Goal: Information Seeking & Learning: Find contact information

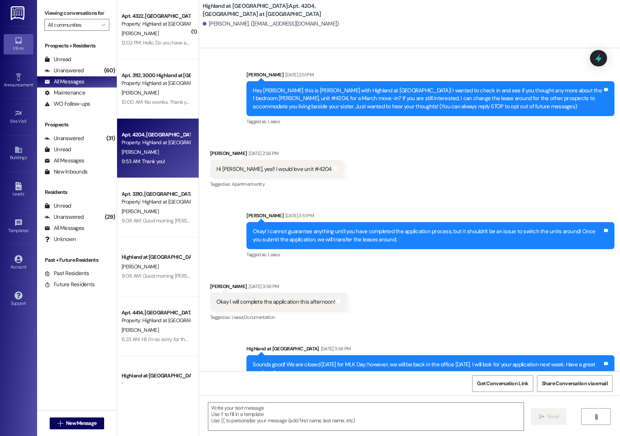
scroll to position [3750, 0]
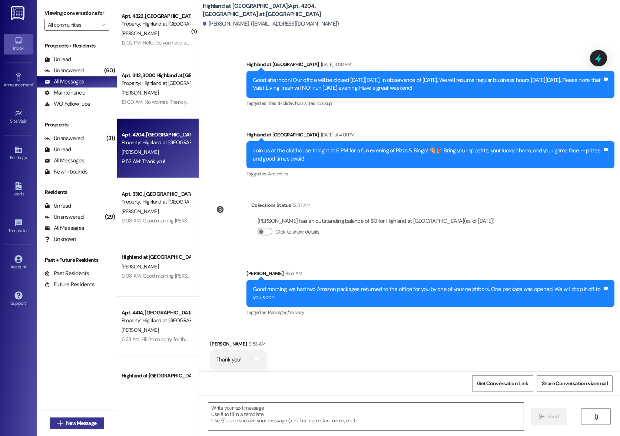
click at [66, 424] on span "New Message" at bounding box center [81, 423] width 30 height 8
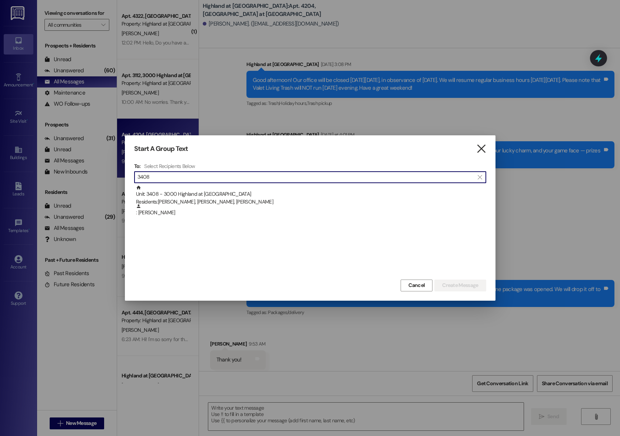
type input "3408"
click at [484, 148] on icon "" at bounding box center [481, 149] width 10 height 8
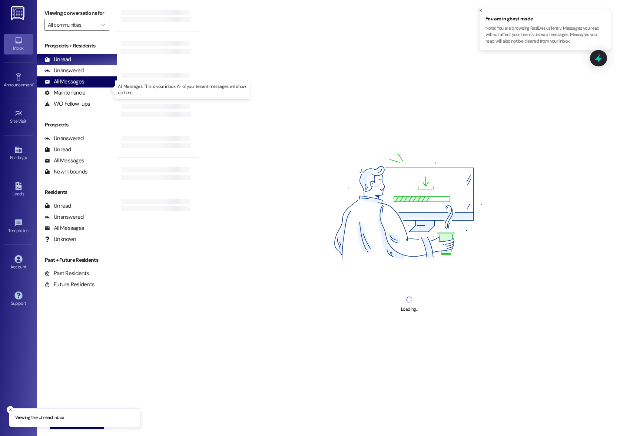
click at [64, 86] on div "All Messages" at bounding box center [64, 82] width 40 height 8
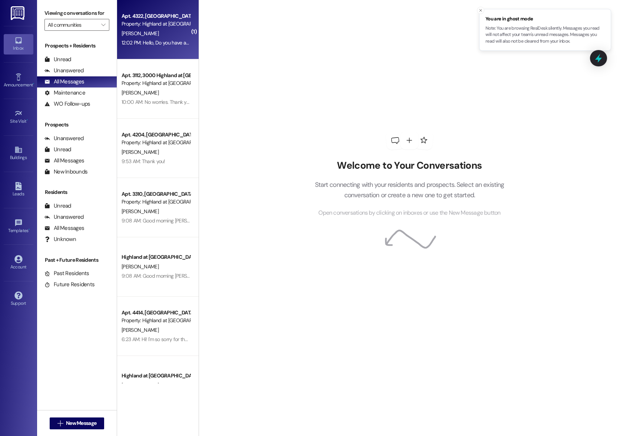
click at [138, 47] on div "12:02 PM: Hello, Do you have a Parcel Locker? I have something that says it was…" at bounding box center [156, 42] width 70 height 9
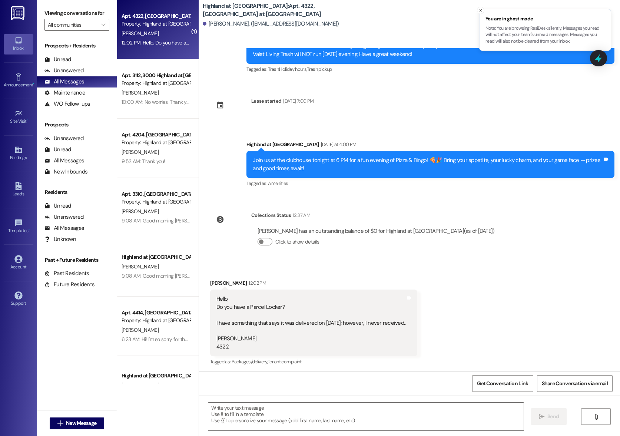
scroll to position [10649, 0]
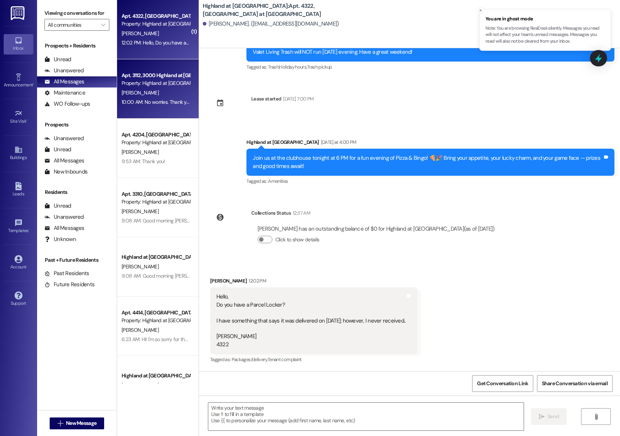
click at [147, 92] on div "[PERSON_NAME]" at bounding box center [156, 92] width 70 height 9
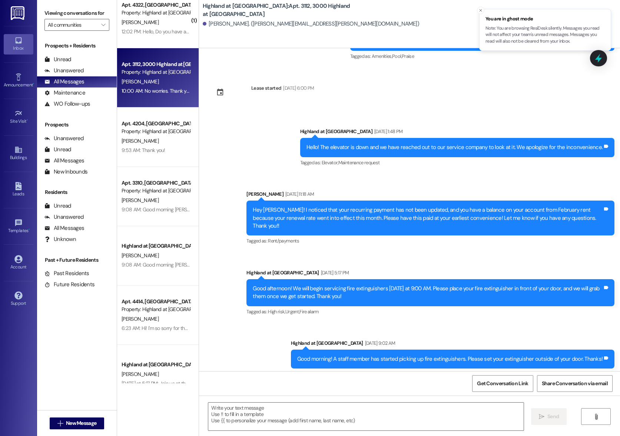
scroll to position [13, 0]
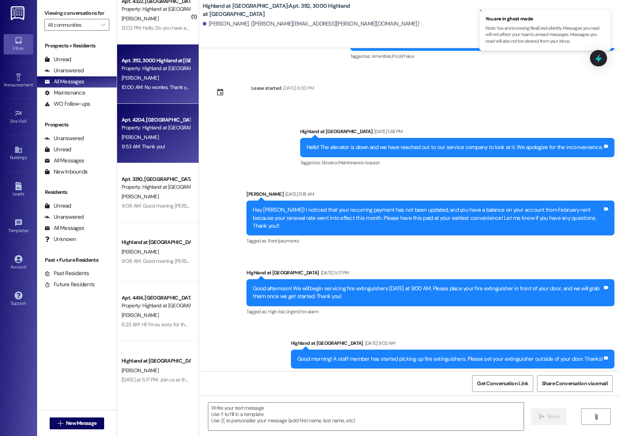
click at [135, 145] on div "( 1 ) Apt. 4322, [GEOGRAPHIC_DATA] at [GEOGRAPHIC_DATA] Property: [GEOGRAPHIC_D…" at bounding box center [158, 191] width 82 height 383
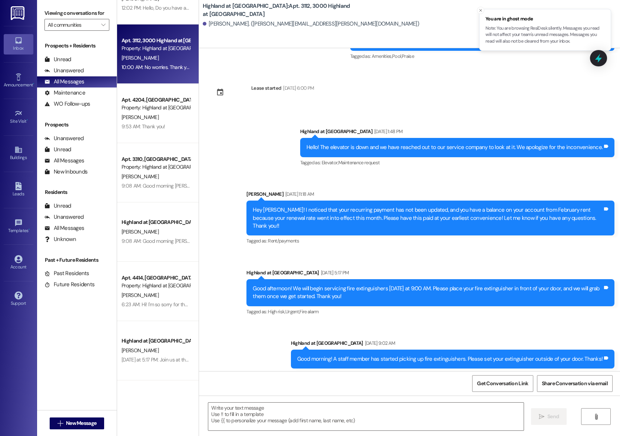
scroll to position [0, 0]
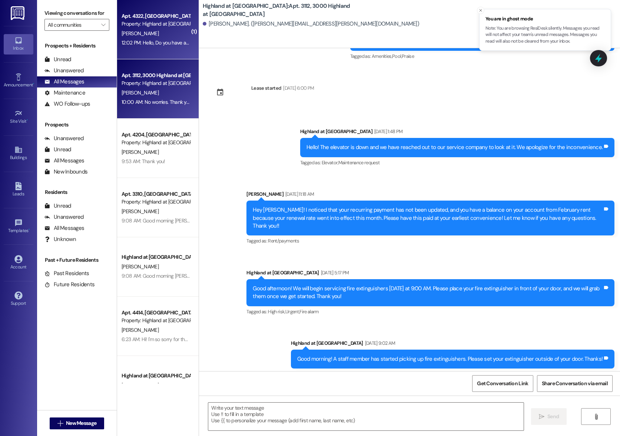
click at [122, 33] on span "[PERSON_NAME]" at bounding box center [140, 33] width 37 height 7
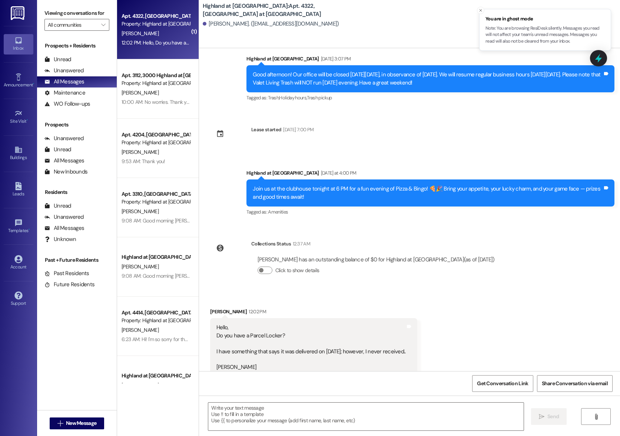
scroll to position [10649, 0]
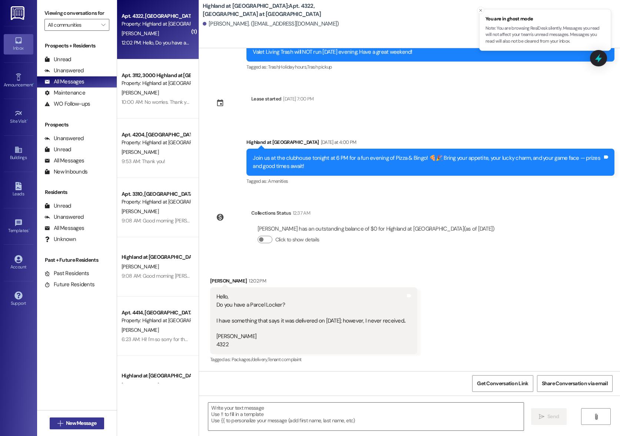
click at [75, 423] on span "New Message" at bounding box center [81, 423] width 30 height 8
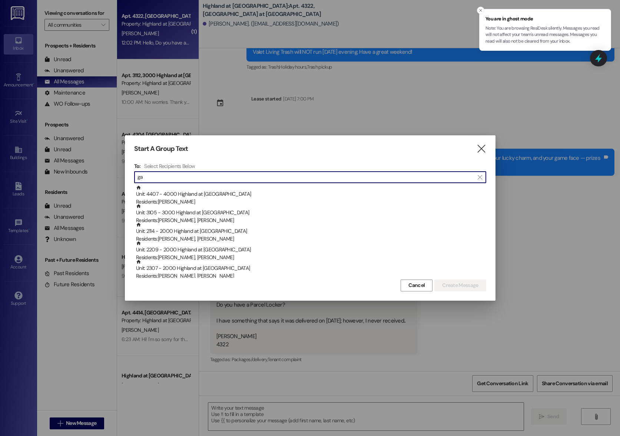
type input "g"
type input "G"
type input "W"
click at [425, 287] on button "Cancel" at bounding box center [417, 285] width 32 height 12
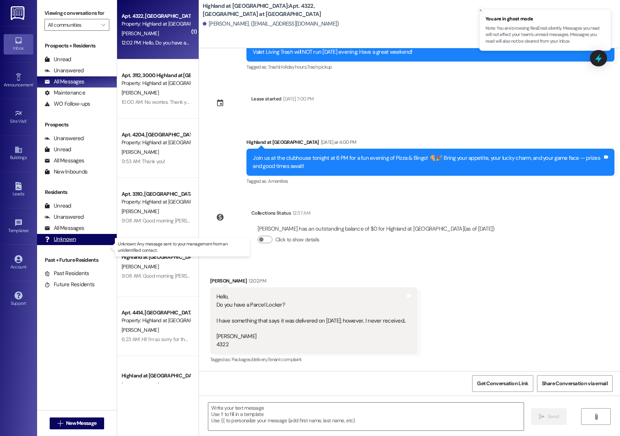
click at [60, 243] on div "Unknown" at bounding box center [60, 239] width 32 height 8
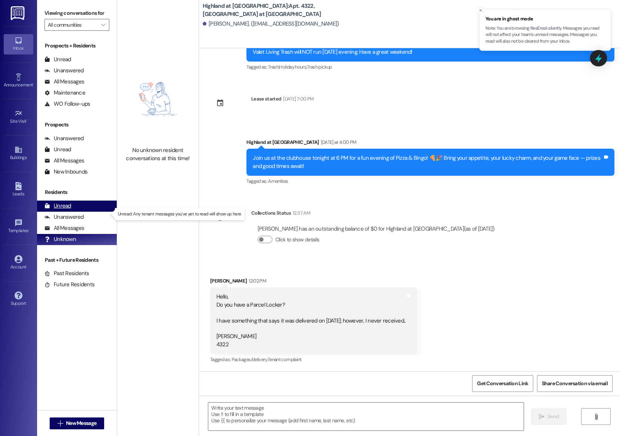
click at [58, 210] on div "Unread" at bounding box center [57, 206] width 27 height 8
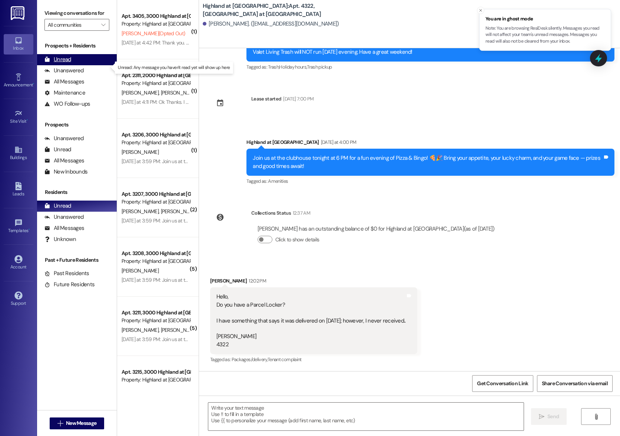
click at [63, 63] on div "Unread" at bounding box center [57, 60] width 27 height 8
click at [12, 13] on img at bounding box center [18, 13] width 15 height 14
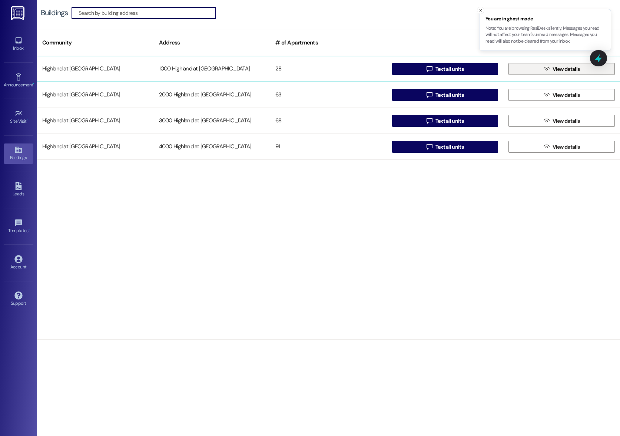
click at [562, 71] on span "View details" at bounding box center [566, 69] width 27 height 8
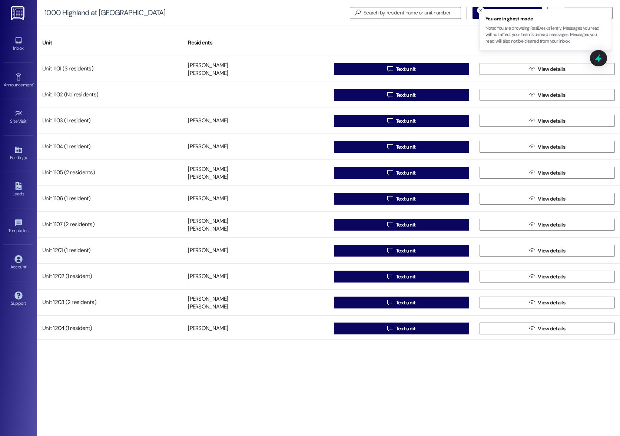
click at [17, 17] on img at bounding box center [18, 13] width 15 height 14
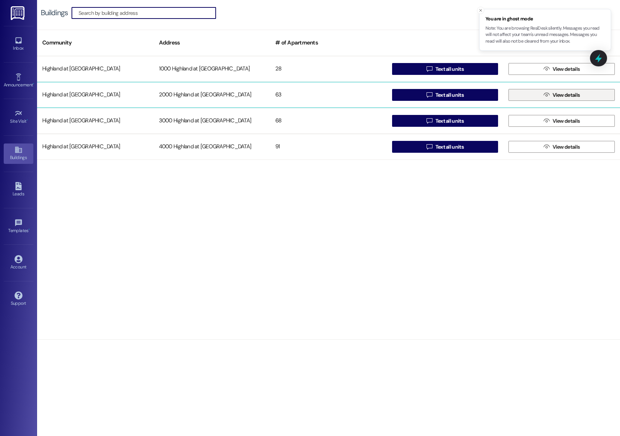
click at [546, 96] on icon "" at bounding box center [547, 95] width 6 height 6
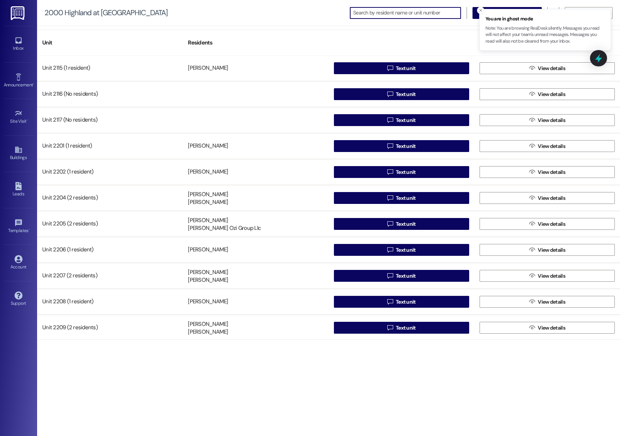
scroll to position [263, 0]
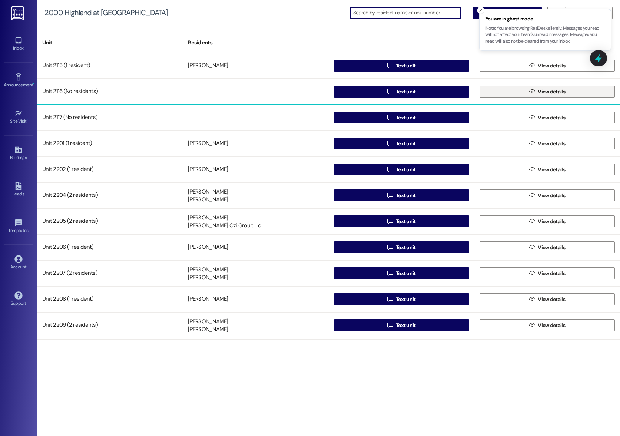
click at [539, 93] on span "View details" at bounding box center [551, 92] width 27 height 8
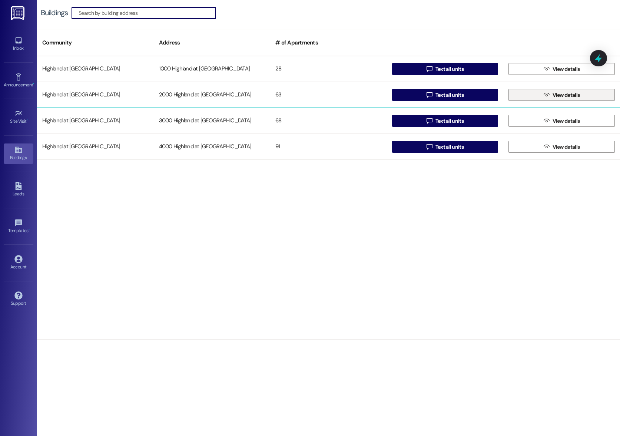
click at [538, 95] on button " View details" at bounding box center [562, 95] width 106 height 12
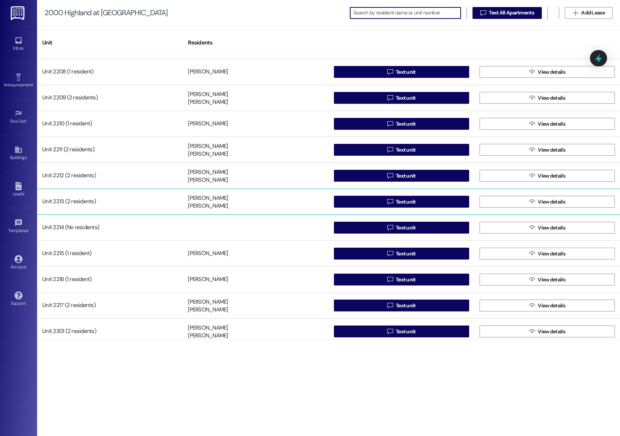
scroll to position [490, 0]
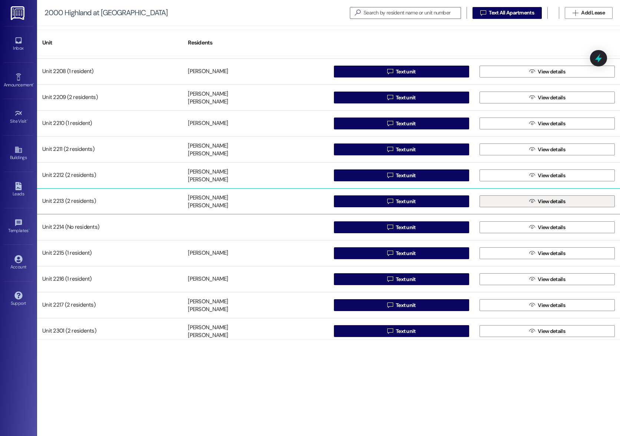
click at [517, 201] on button " View details" at bounding box center [547, 201] width 135 height 12
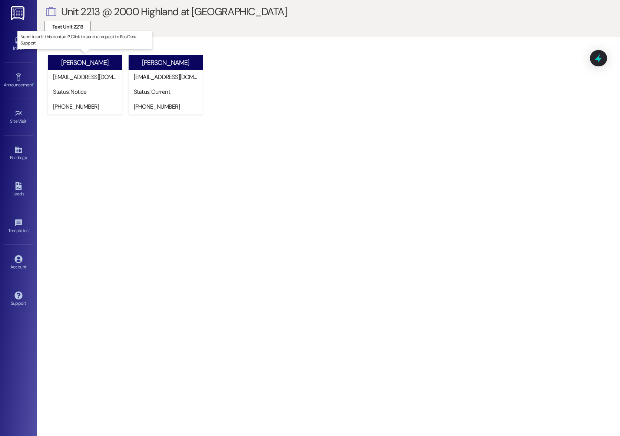
click at [105, 97] on div "Status: Notice" at bounding box center [87, 92] width 70 height 15
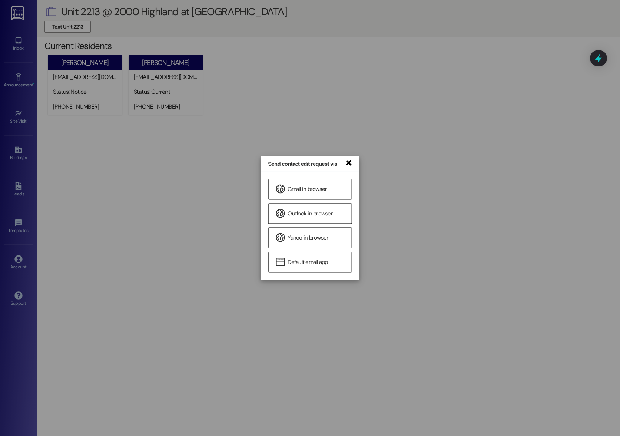
click at [347, 165] on link "×" at bounding box center [348, 162] width 7 height 8
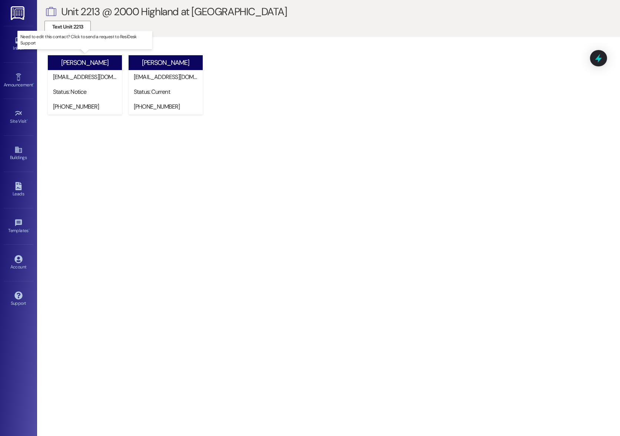
click at [93, 90] on div "Status: Notice" at bounding box center [86, 92] width 67 height 8
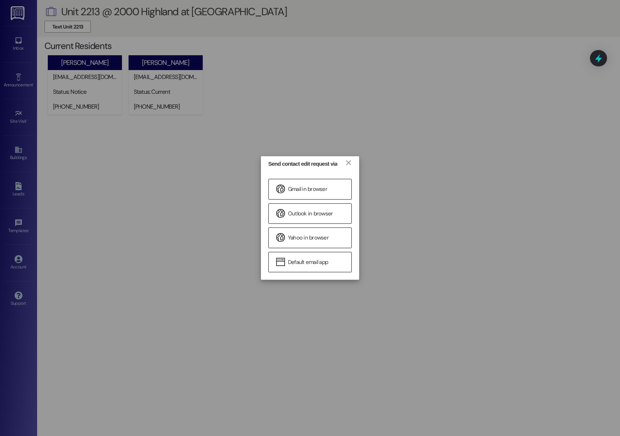
click at [365, 112] on div "Send contact edit request via × Gmail in browser Outlook in browser Yahoo in br…" at bounding box center [310, 218] width 620 height 436
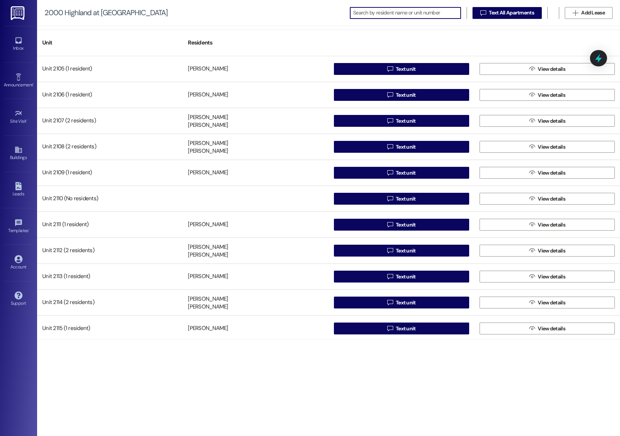
click at [394, 14] on input at bounding box center [406, 13] width 107 height 10
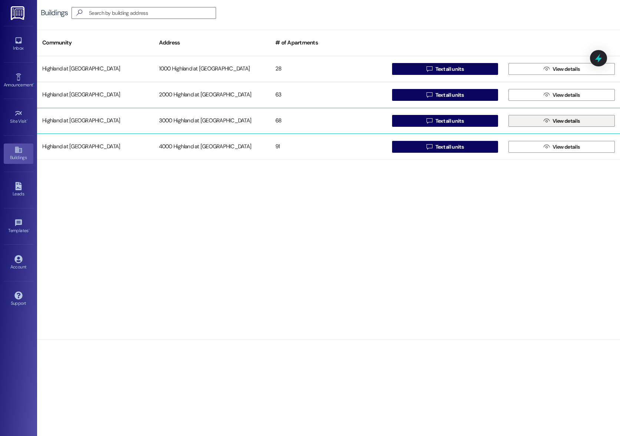
click at [550, 123] on span " View details" at bounding box center [561, 120] width 39 height 11
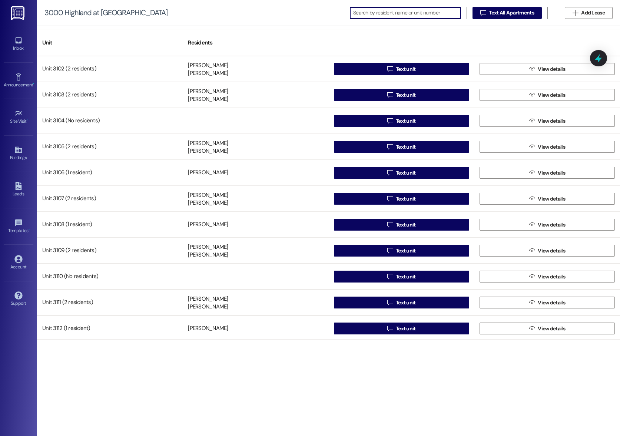
scroll to position [30, 0]
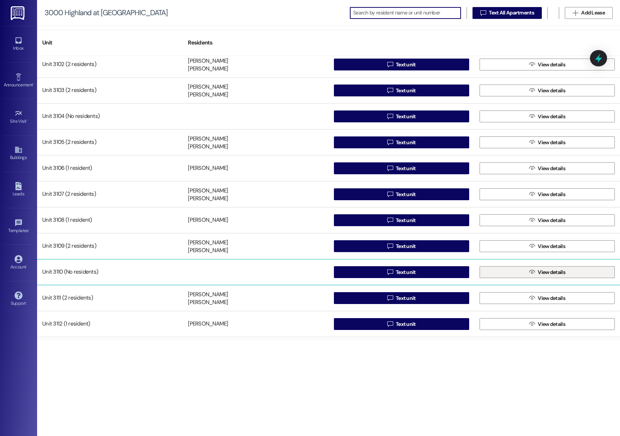
click at [540, 275] on span "View details" at bounding box center [551, 272] width 27 height 8
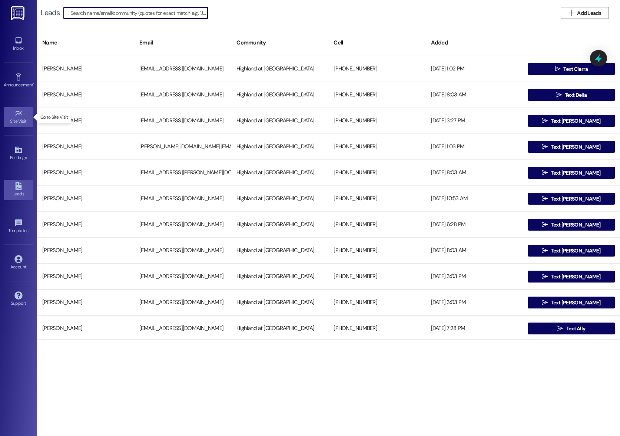
click at [21, 117] on icon at bounding box center [18, 113] width 8 height 8
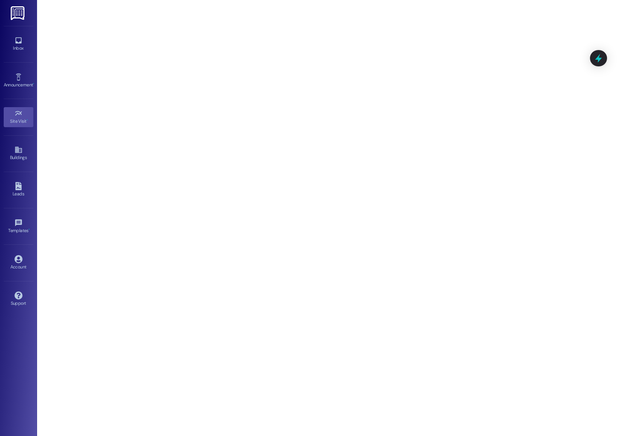
click at [20, 14] on img at bounding box center [18, 13] width 15 height 14
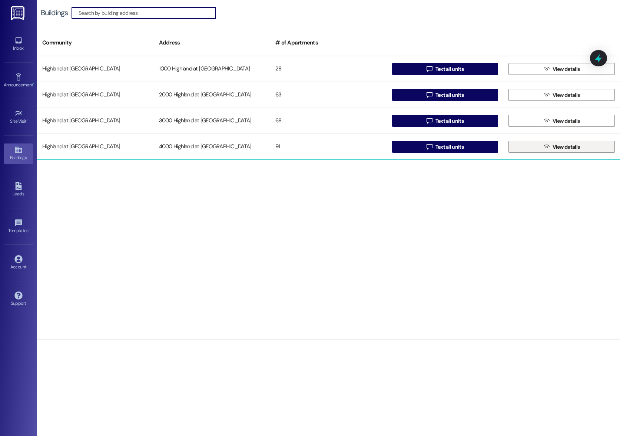
click at [566, 149] on span "View details" at bounding box center [566, 147] width 27 height 8
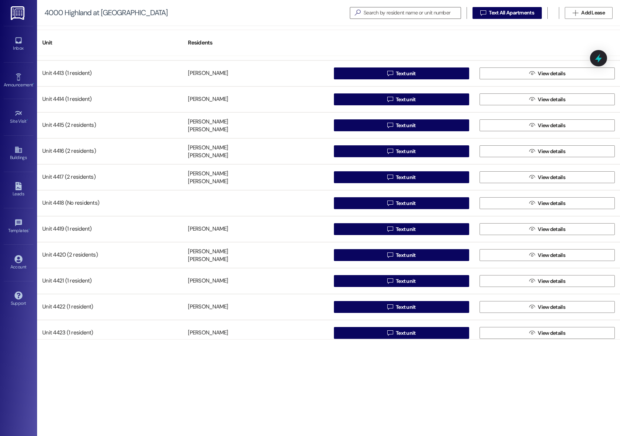
scroll to position [2078, 0]
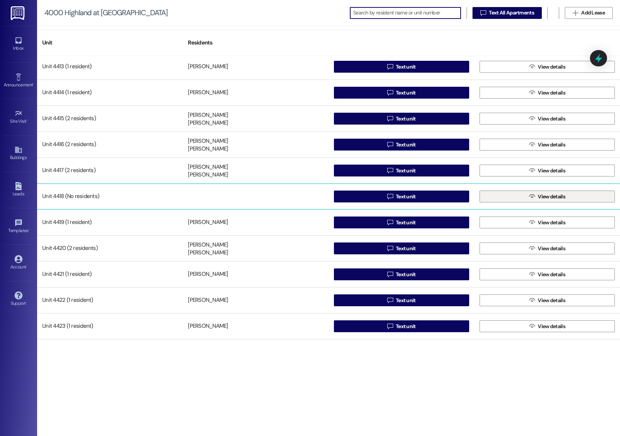
click at [514, 198] on button " View details" at bounding box center [547, 197] width 135 height 12
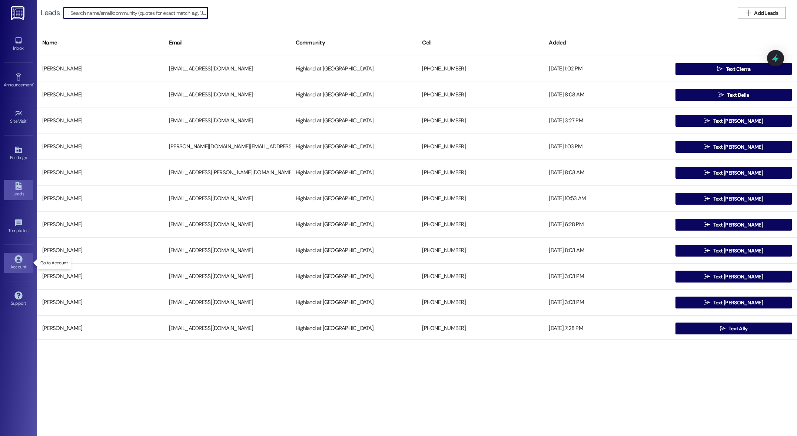
click at [10, 268] on div "Account" at bounding box center [18, 266] width 37 height 7
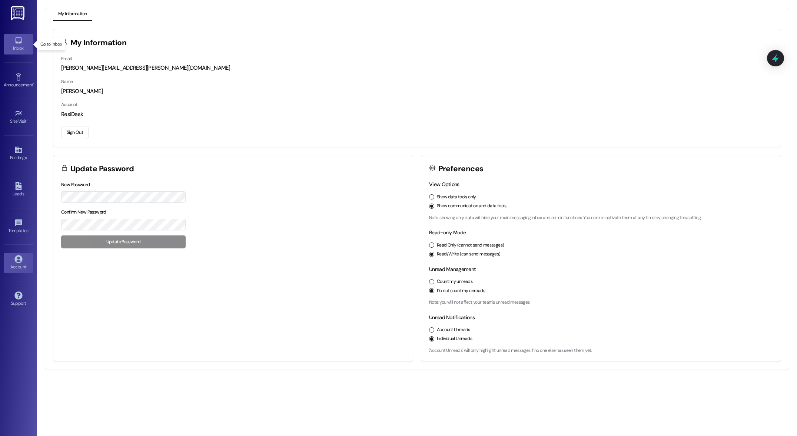
click at [15, 43] on icon at bounding box center [18, 40] width 6 height 6
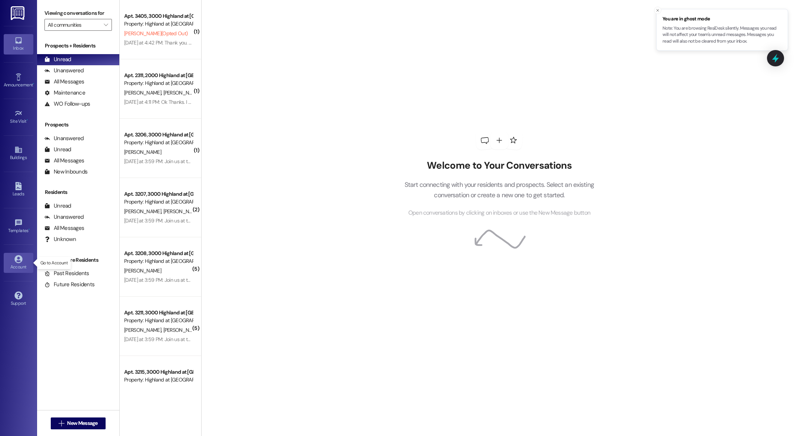
click at [20, 262] on icon at bounding box center [18, 259] width 8 height 8
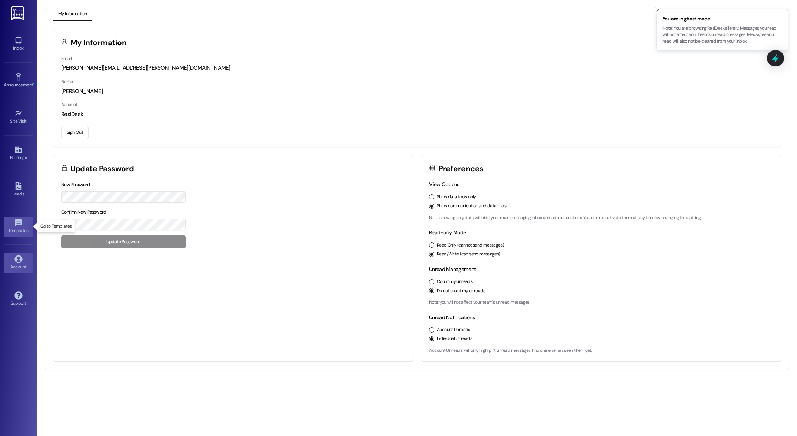
click at [21, 229] on div "Templates •" at bounding box center [18, 230] width 37 height 7
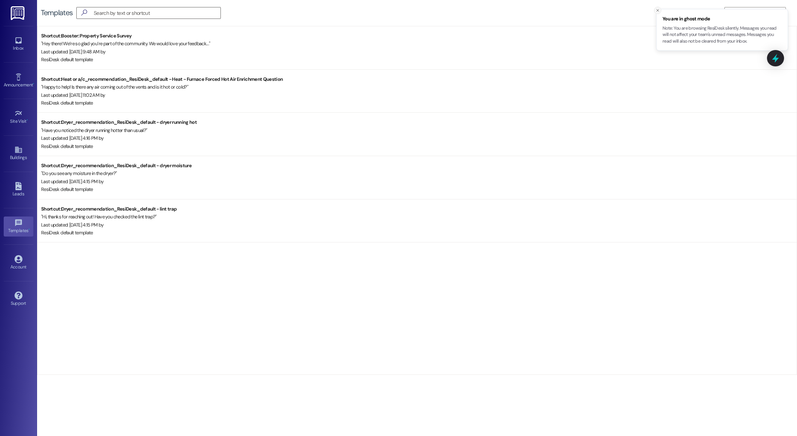
click at [420, 9] on icon "Close toast" at bounding box center [658, 10] width 4 height 4
click at [420, 62] on icon at bounding box center [775, 58] width 9 height 11
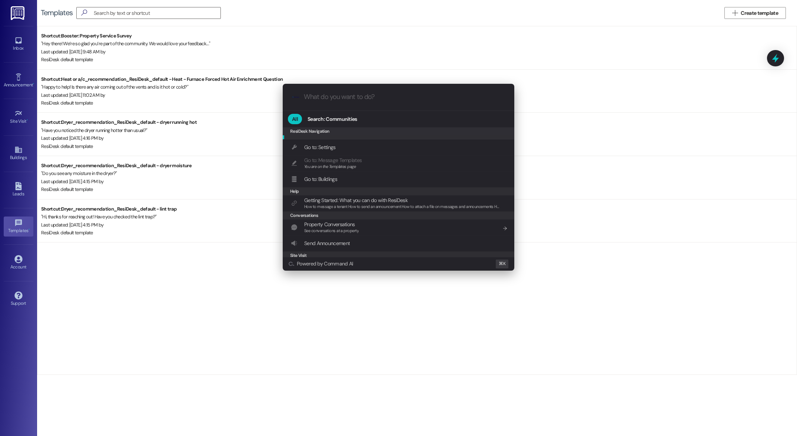
scroll to position [70, 0]
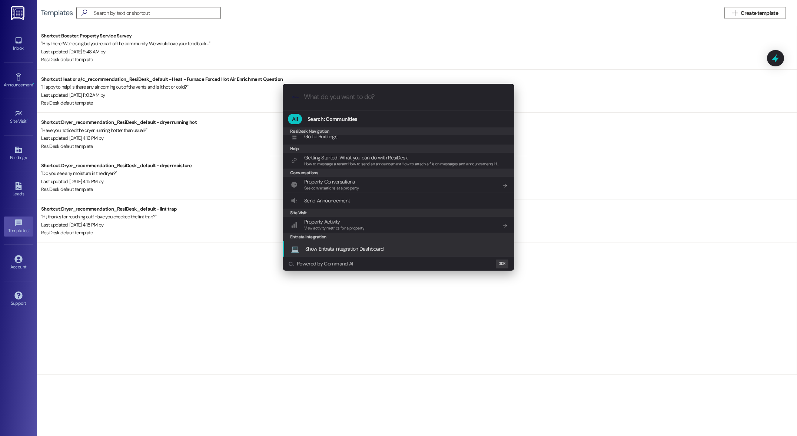
click at [420, 227] on div ".cls-1{fill:#0a055f;}.cls-2{fill:#0cc4c4;} resideskLogoBlueOrange All Search: C…" at bounding box center [398, 218] width 797 height 436
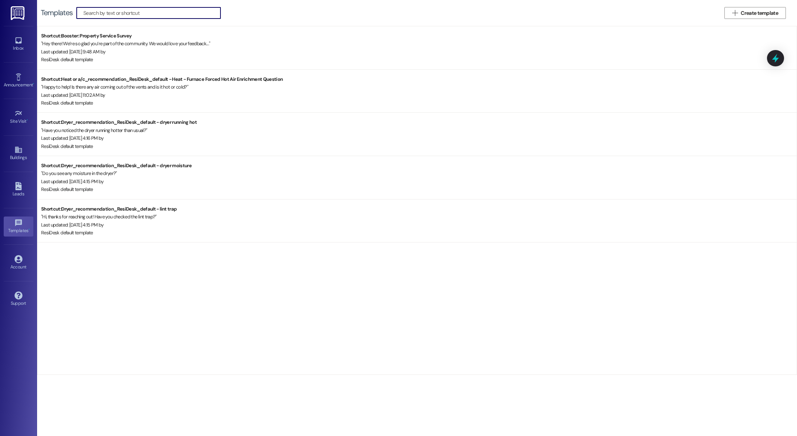
click at [15, 12] on img at bounding box center [18, 13] width 15 height 14
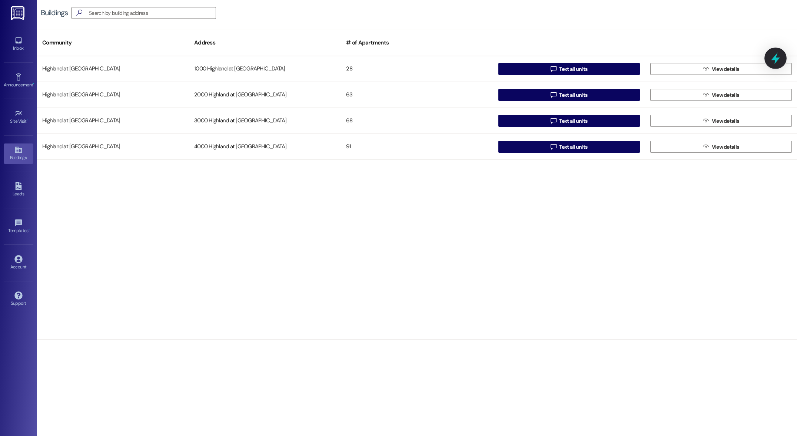
click at [420, 59] on icon at bounding box center [775, 58] width 9 height 11
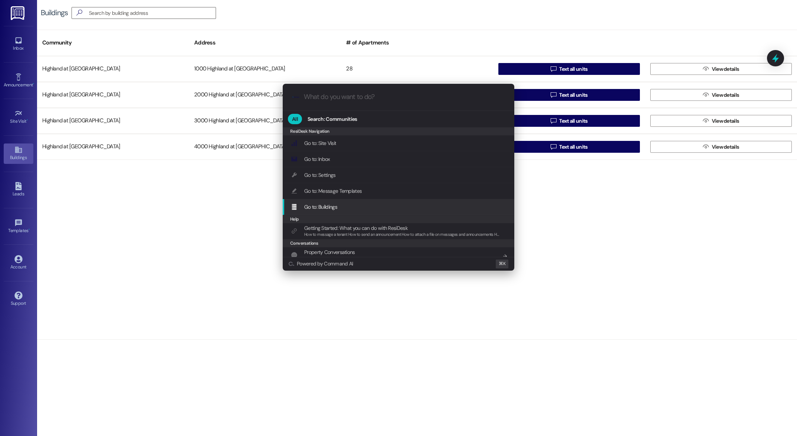
click at [322, 207] on span "Go to: Buildings" at bounding box center [320, 206] width 33 height 7
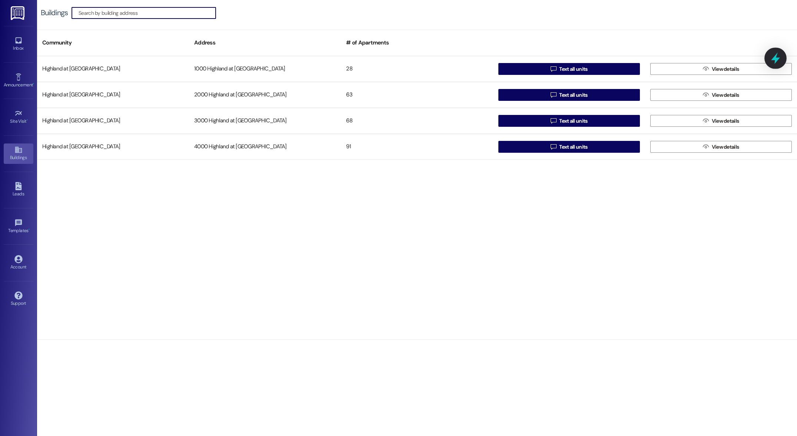
click at [420, 62] on icon at bounding box center [775, 58] width 9 height 11
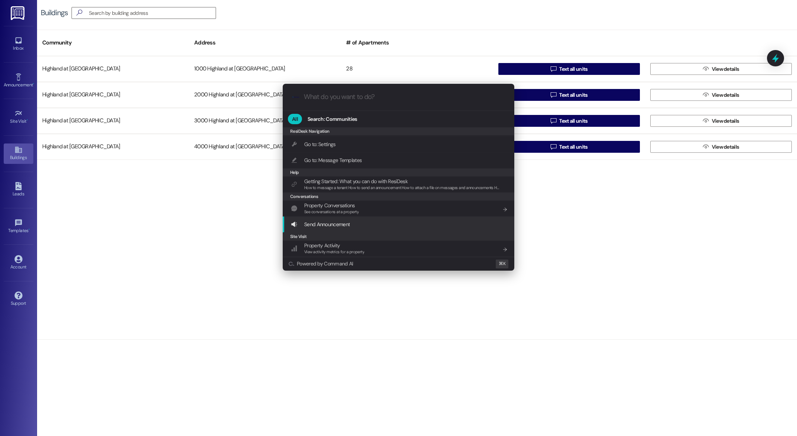
scroll to position [79, 0]
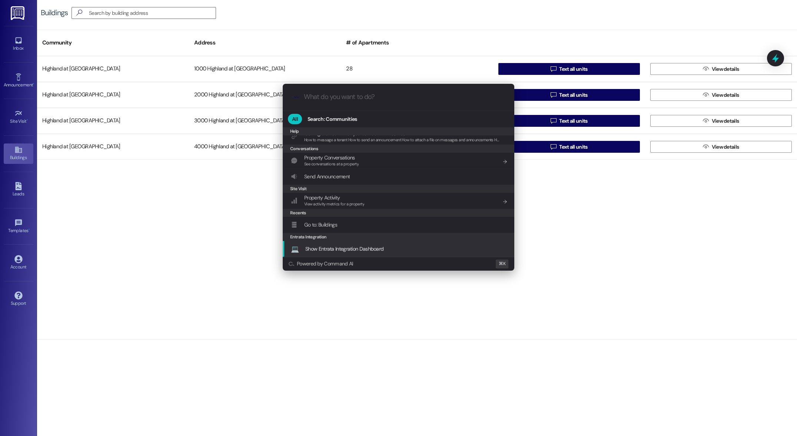
click at [365, 249] on span "Show Entrata Integration Dashboard" at bounding box center [344, 248] width 78 height 7
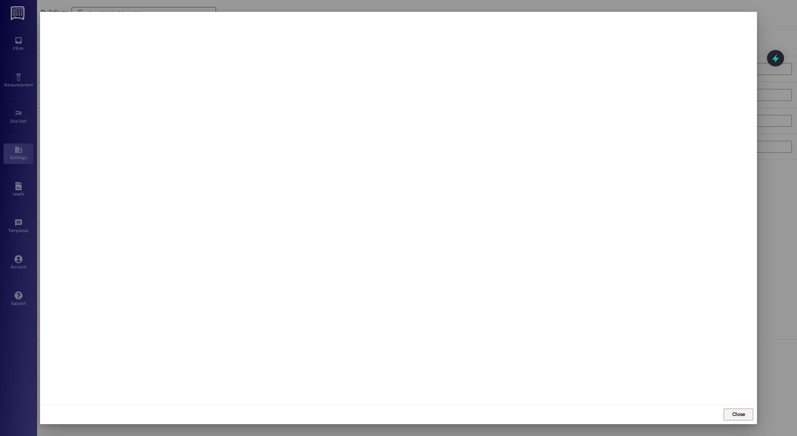
click at [420, 415] on button "Close" at bounding box center [739, 414] width 30 height 12
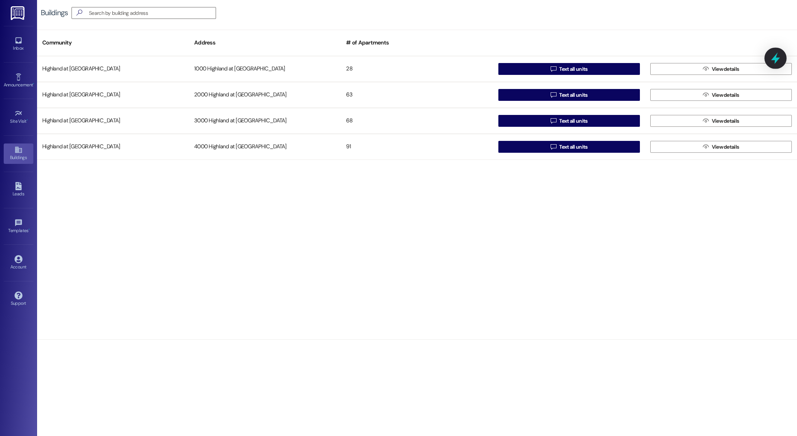
click at [420, 59] on icon at bounding box center [775, 58] width 13 height 13
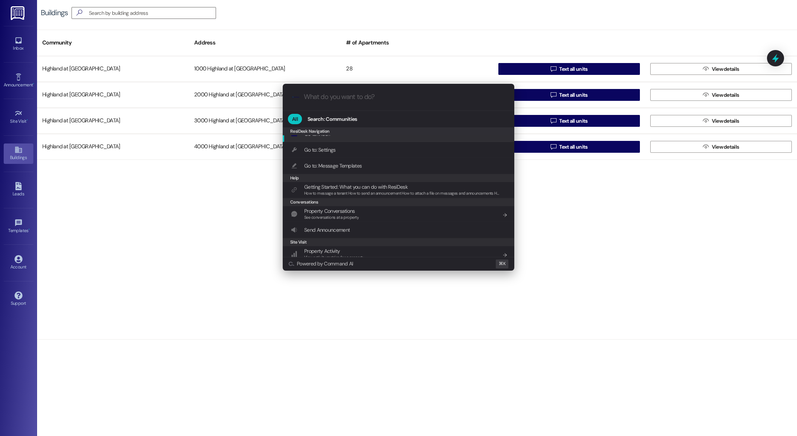
scroll to position [19, 0]
click at [325, 158] on span "Go to: Settings" at bounding box center [320, 156] width 32 height 7
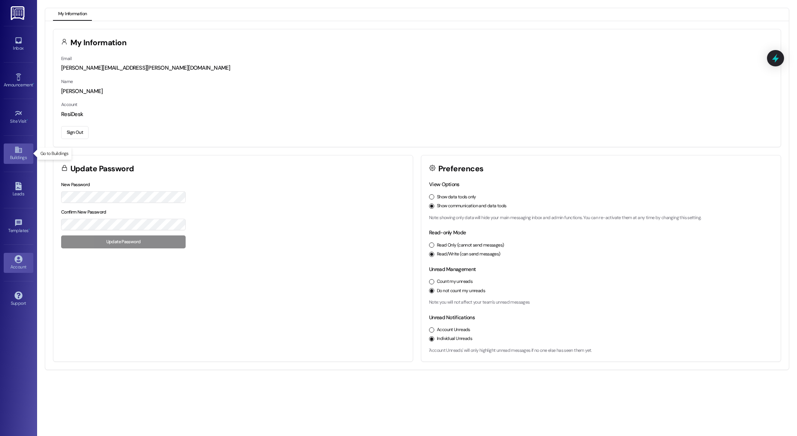
click at [17, 159] on div "Buildings" at bounding box center [18, 157] width 37 height 7
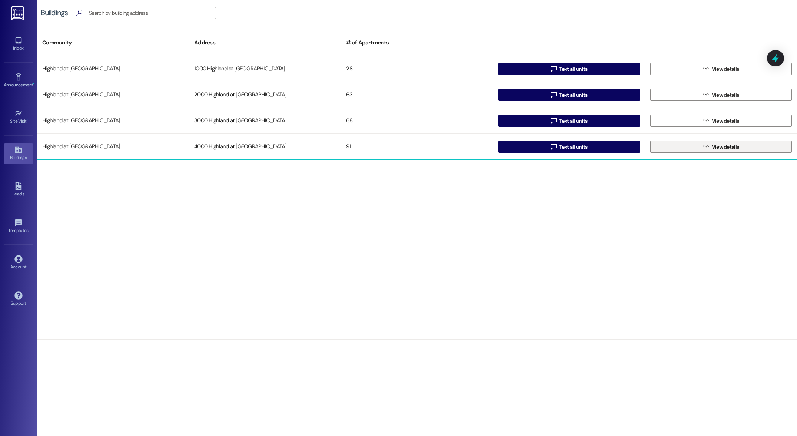
click at [420, 147] on span "View details" at bounding box center [725, 147] width 27 height 8
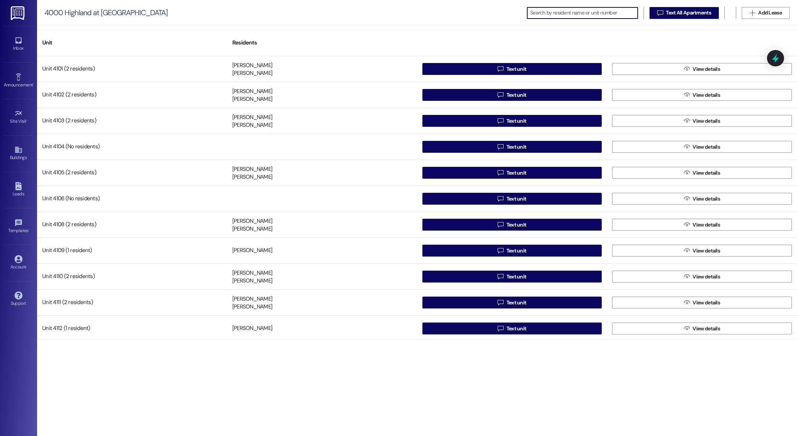
click at [420, 14] on input at bounding box center [583, 13] width 107 height 10
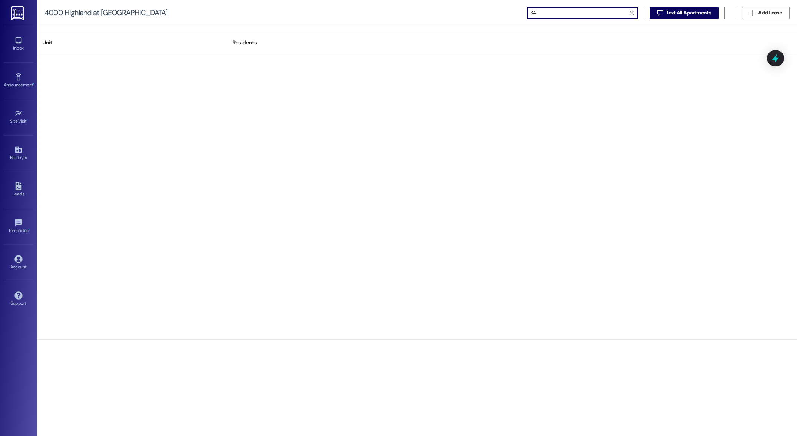
type input "3"
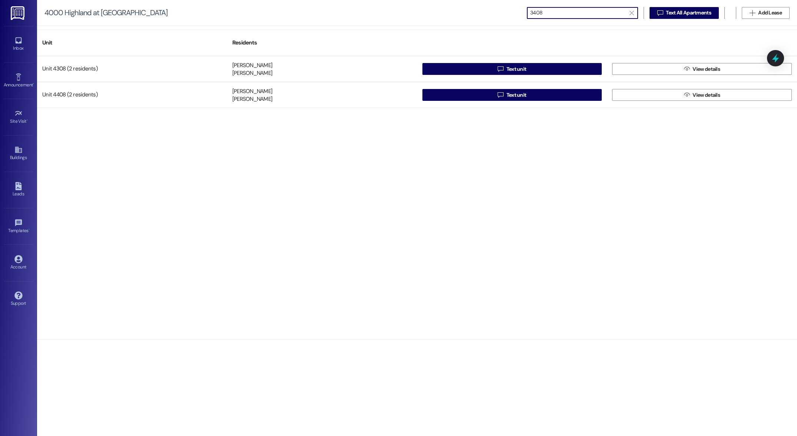
click at [420, 13] on input "3408" at bounding box center [578, 13] width 96 height 10
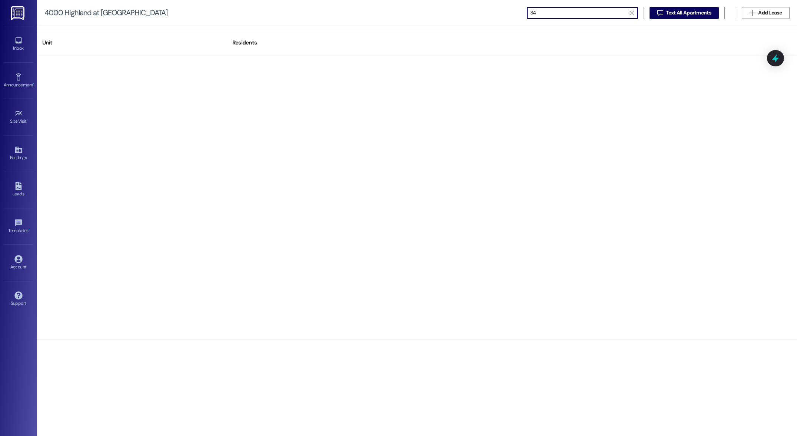
type input "3"
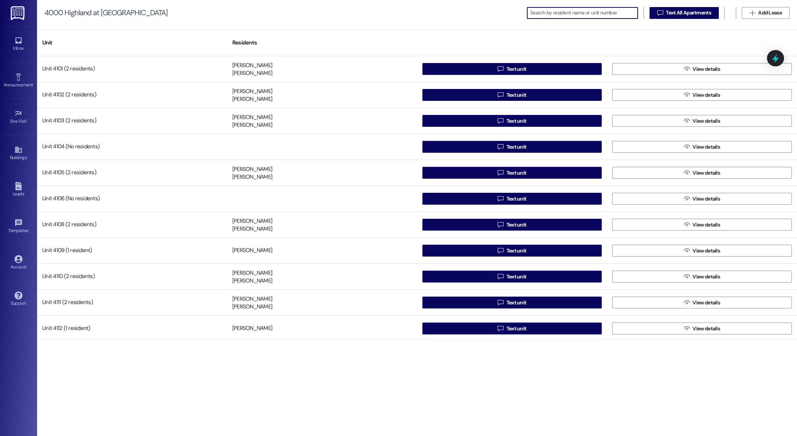
type input "R"
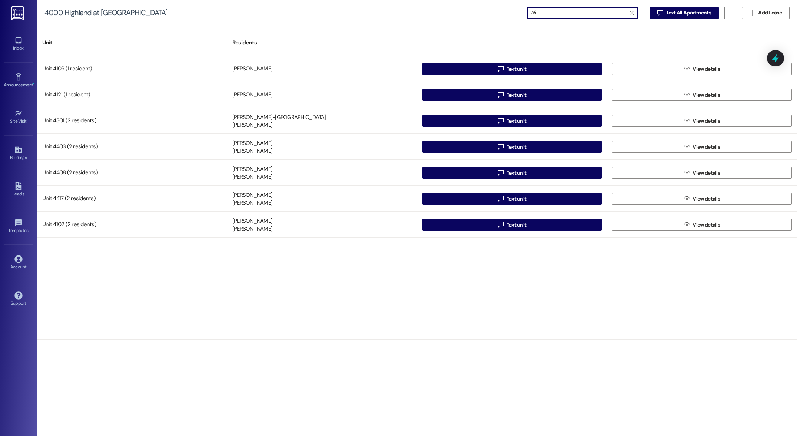
type input "W"
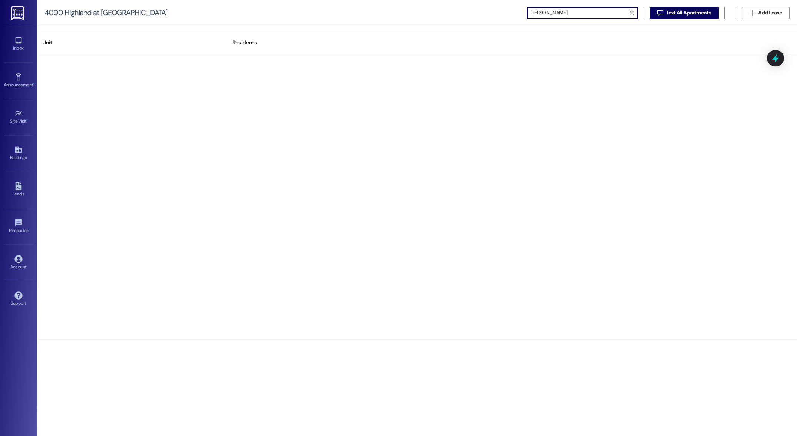
type input "Gary Wilson"
click at [420, 14] on span "" at bounding box center [631, 12] width 7 height 11
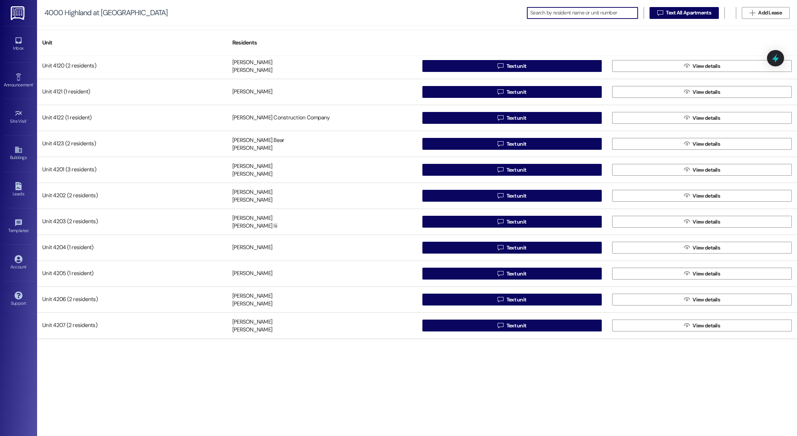
scroll to position [472, 0]
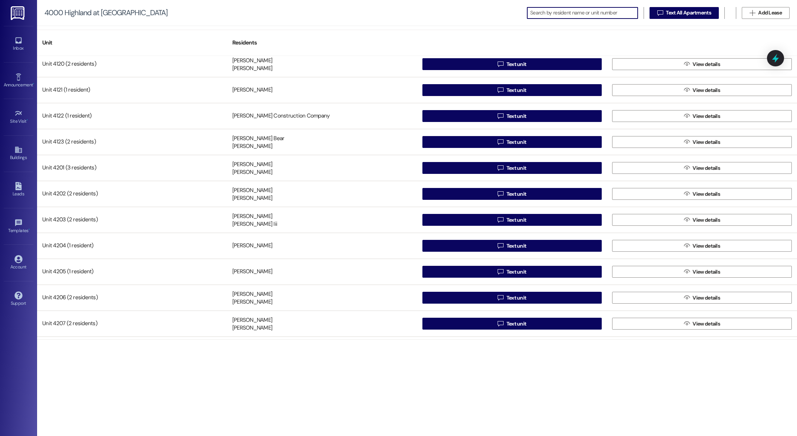
click at [18, 15] on img at bounding box center [18, 13] width 15 height 14
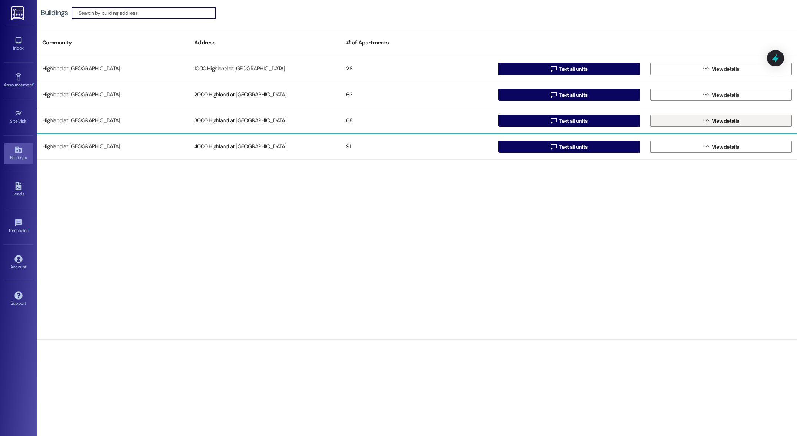
click at [420, 119] on span "View details" at bounding box center [725, 121] width 27 height 8
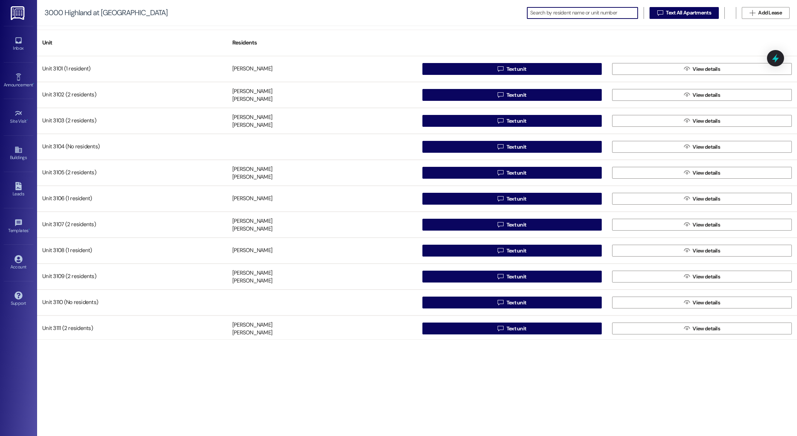
click at [420, 13] on input at bounding box center [583, 13] width 107 height 10
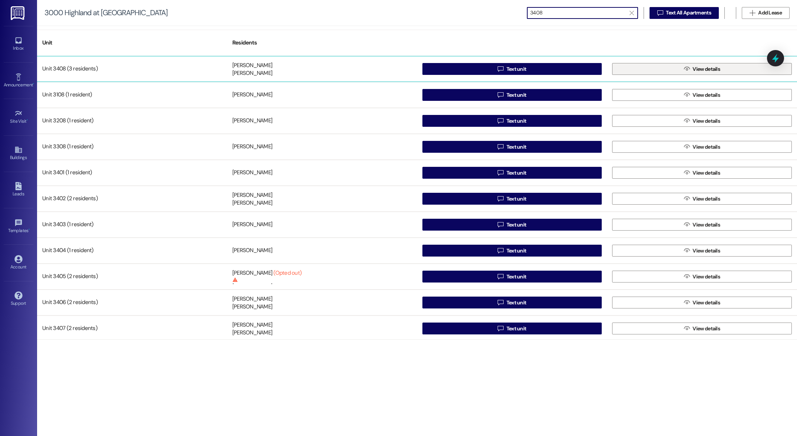
type input "3408"
click at [420, 68] on button " View details" at bounding box center [702, 69] width 180 height 12
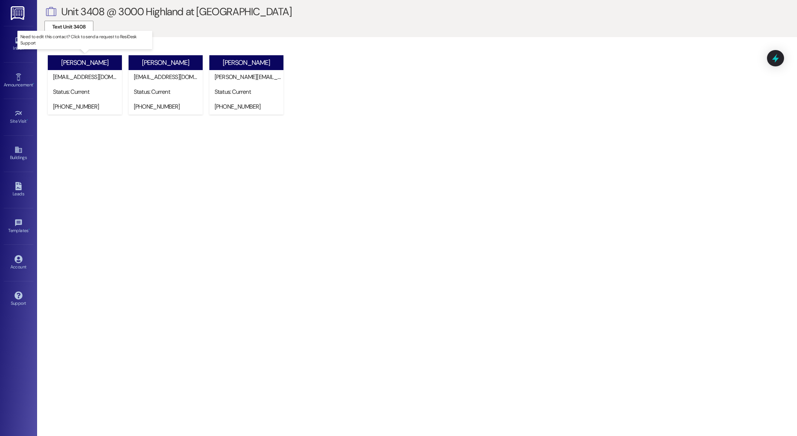
click at [107, 65] on div "Jeff Davidson" at bounding box center [85, 62] width 74 height 15
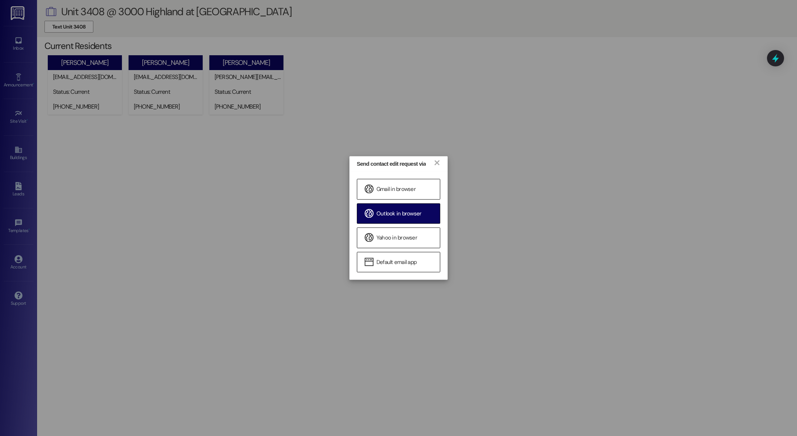
click at [403, 212] on span "Outlook in browser" at bounding box center [399, 214] width 45 height 8
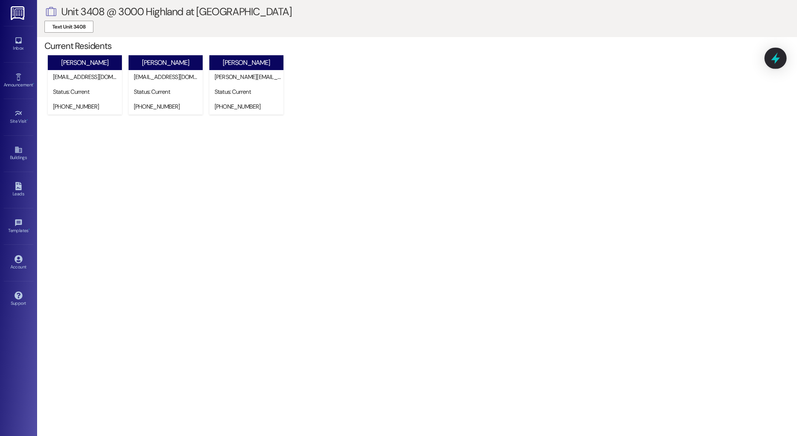
click at [420, 56] on icon at bounding box center [775, 58] width 9 height 11
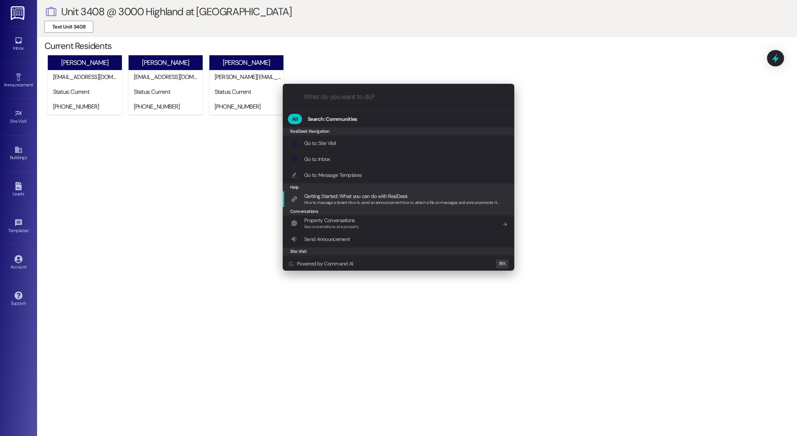
click at [343, 201] on span "How to message a tenant How to send an announcement How to attach a file on mes…" at bounding box center [520, 202] width 433 height 5
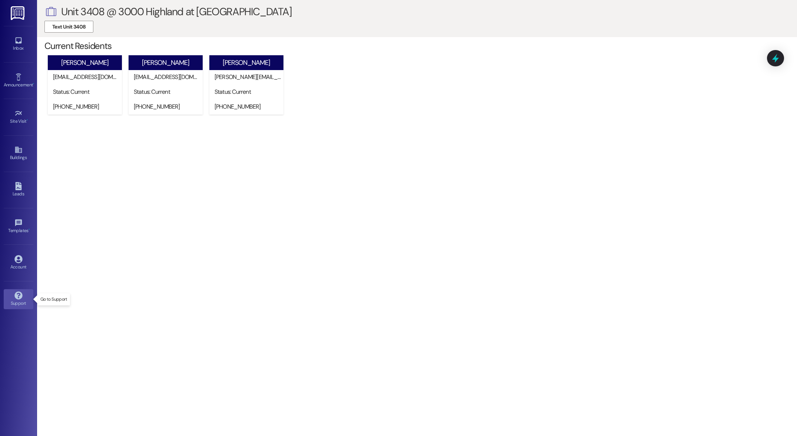
click at [15, 299] on icon at bounding box center [18, 295] width 8 height 8
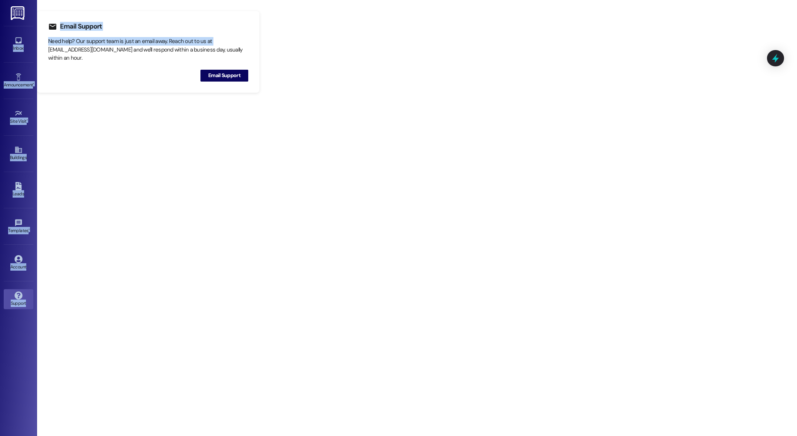
drag, startPoint x: 49, startPoint y: 50, endPoint x: 2, endPoint y: 40, distance: 47.6
click at [6, 46] on div "Inbox Go to Inbox Announcement • Send A Text Announcement Site Visit • Go to Si…" at bounding box center [398, 218] width 797 height 436
